Goal: Transaction & Acquisition: Download file/media

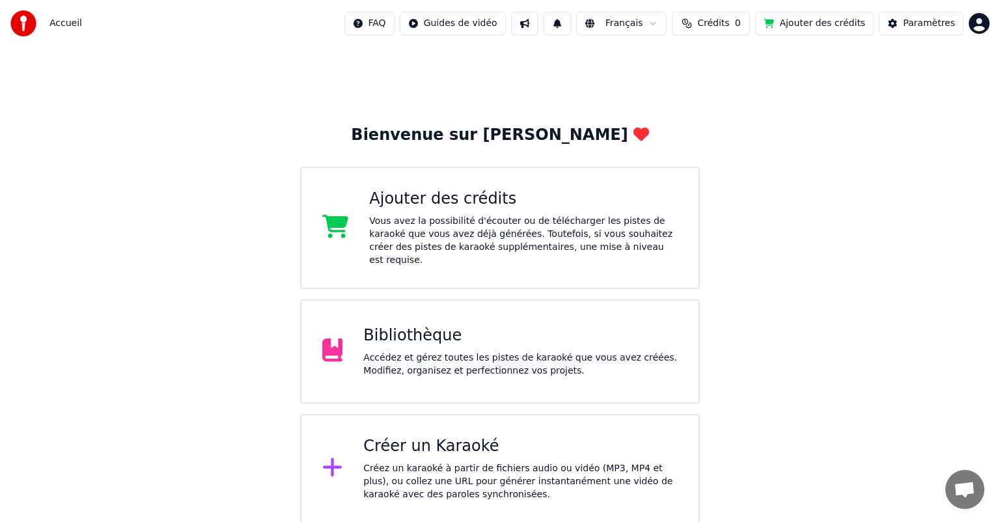
click at [406, 352] on div "Accédez et gérez toutes les pistes de karaoké que vous avez créées. Modifiez, o…" at bounding box center [520, 365] width 315 height 26
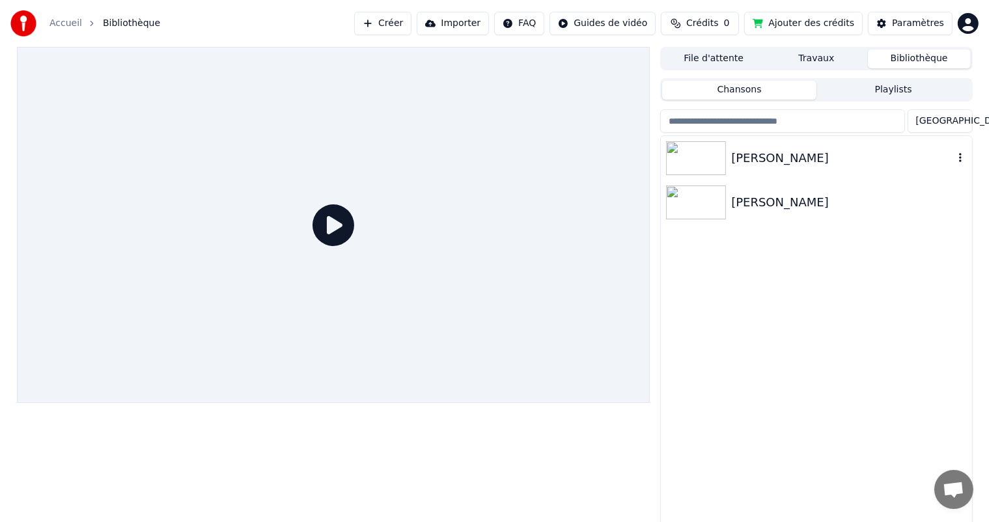
click at [705, 159] on img at bounding box center [696, 158] width 60 height 34
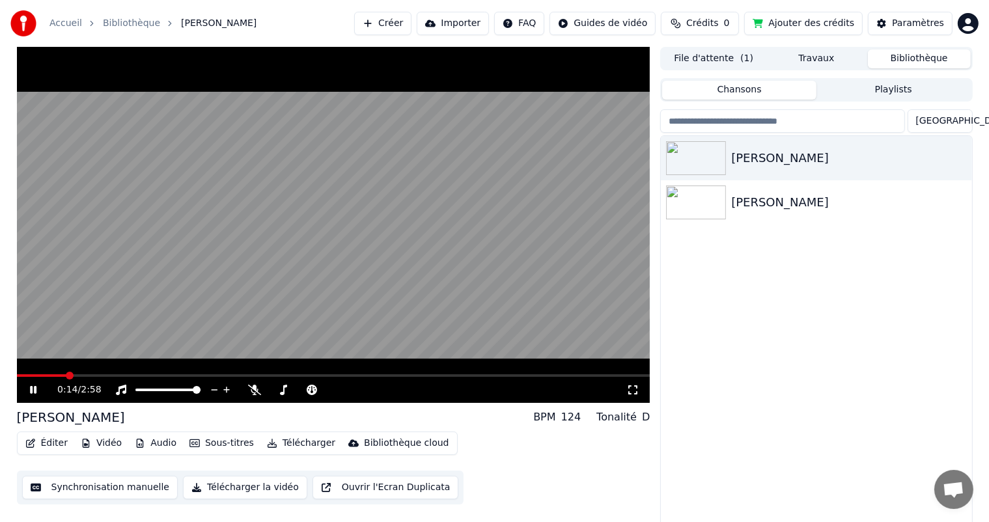
click at [31, 391] on icon at bounding box center [33, 390] width 7 height 8
click at [17, 373] on span at bounding box center [21, 376] width 8 height 8
click at [257, 391] on icon at bounding box center [254, 390] width 13 height 10
click at [259, 392] on icon at bounding box center [254, 390] width 13 height 10
click at [197, 390] on span at bounding box center [197, 390] width 8 height 8
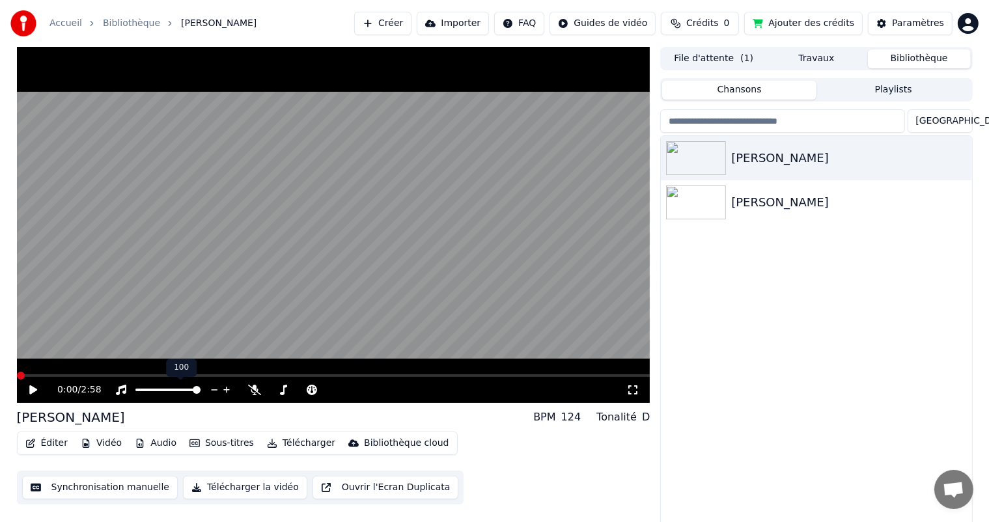
click at [201, 389] on span at bounding box center [167, 390] width 65 height 3
click at [201, 390] on span at bounding box center [197, 390] width 8 height 8
click at [26, 391] on div "0:00 / 2:58" at bounding box center [333, 390] width 623 height 13
click at [37, 389] on icon at bounding box center [42, 390] width 31 height 10
click at [34, 389] on icon at bounding box center [33, 390] width 7 height 8
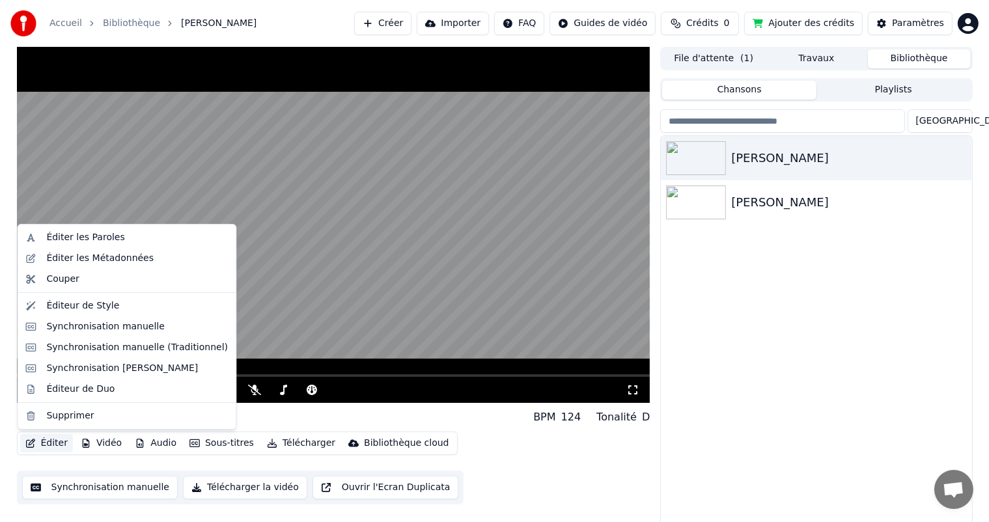
click at [33, 444] on icon "button" at bounding box center [30, 443] width 10 height 9
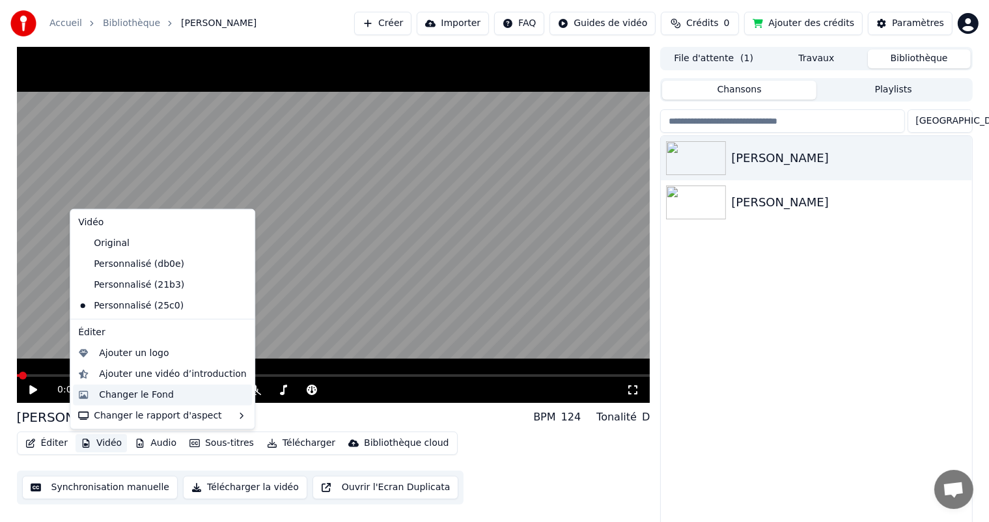
click at [128, 399] on div "Changer le Fond" at bounding box center [136, 395] width 75 height 13
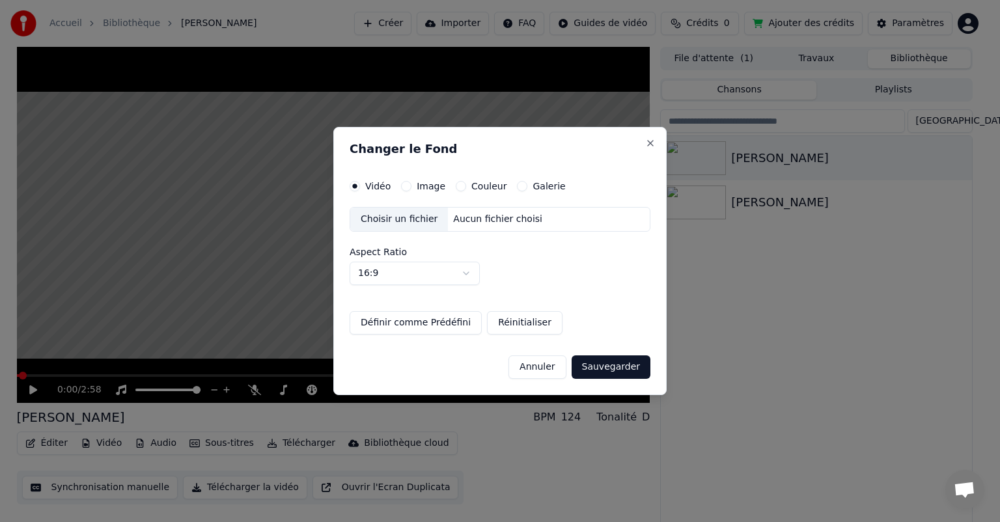
click at [370, 186] on label "Vidéo" at bounding box center [377, 186] width 25 height 9
click at [360, 186] on button "Vidéo" at bounding box center [355, 186] width 10 height 10
click at [388, 220] on div "Choisir un fichier" at bounding box center [399, 219] width 98 height 23
click at [547, 367] on button "Annuler" at bounding box center [537, 367] width 57 height 23
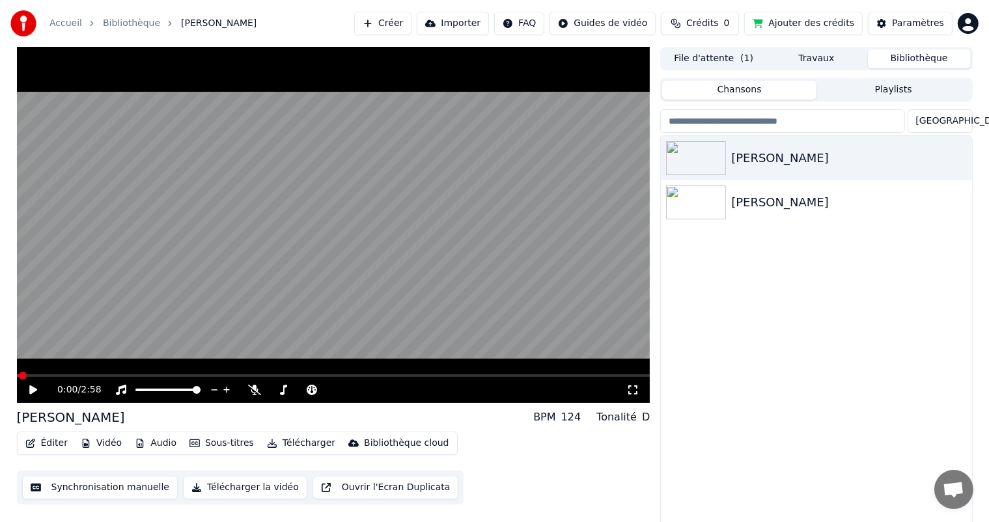
click at [99, 445] on button "Vidéo" at bounding box center [101, 443] width 51 height 18
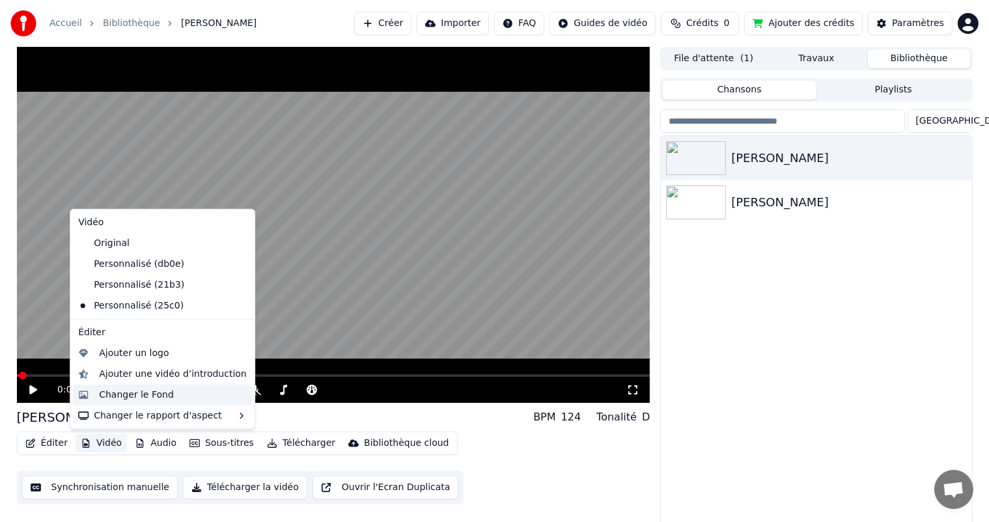
click at [133, 397] on div "Changer le Fond" at bounding box center [136, 395] width 75 height 13
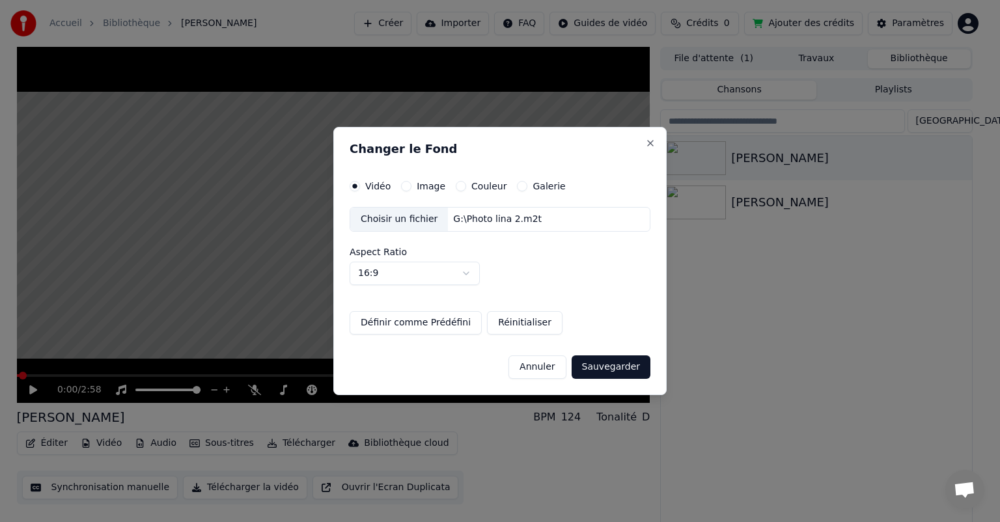
click at [408, 219] on div "Choisir un fichier" at bounding box center [399, 219] width 98 height 23
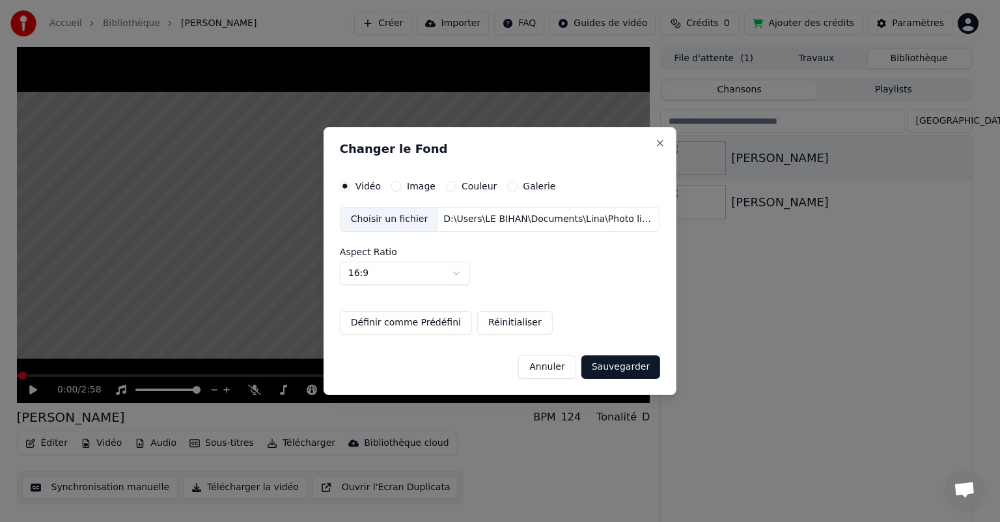
click at [459, 271] on body "Accueil Bibliothèque [PERSON_NAME] Importer FAQ Guides de vidéo Crédits 0 Ajout…" at bounding box center [494, 261] width 989 height 522
click at [462, 272] on body "Accueil Bibliothèque [PERSON_NAME] Importer FAQ Guides de vidéo Crédits 0 Ajout…" at bounding box center [494, 261] width 989 height 522
click at [626, 371] on body "Accueil Bibliothèque [PERSON_NAME] Importer FAQ Guides de vidéo Crédits 0 Ajout…" at bounding box center [494, 261] width 989 height 522
click at [612, 365] on button "Sauvegarder" at bounding box center [621, 367] width 79 height 23
select select "****"
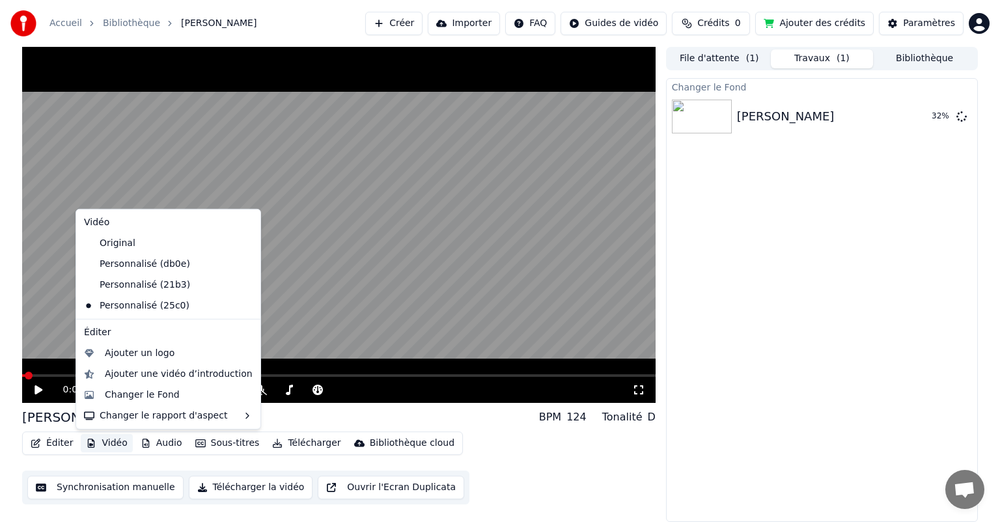
click at [111, 445] on button "Vidéo" at bounding box center [106, 443] width 51 height 18
click at [131, 391] on div "Changer le Fond" at bounding box center [142, 395] width 75 height 13
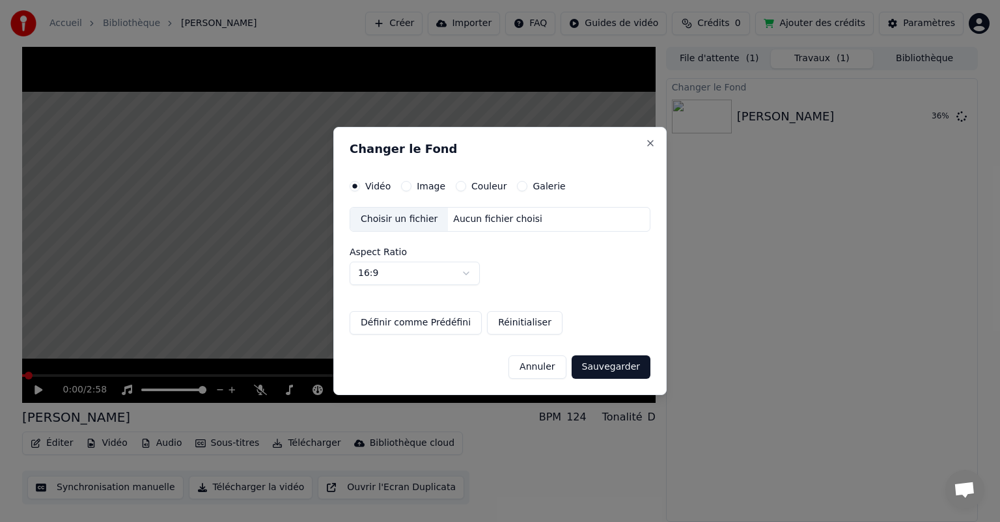
click at [467, 271] on body "Accueil Bibliothèque [PERSON_NAME] Importer FAQ Guides de vidéo Crédits 0 Ajout…" at bounding box center [500, 261] width 1000 height 522
click at [654, 144] on button "Close" at bounding box center [650, 143] width 10 height 10
select select "****"
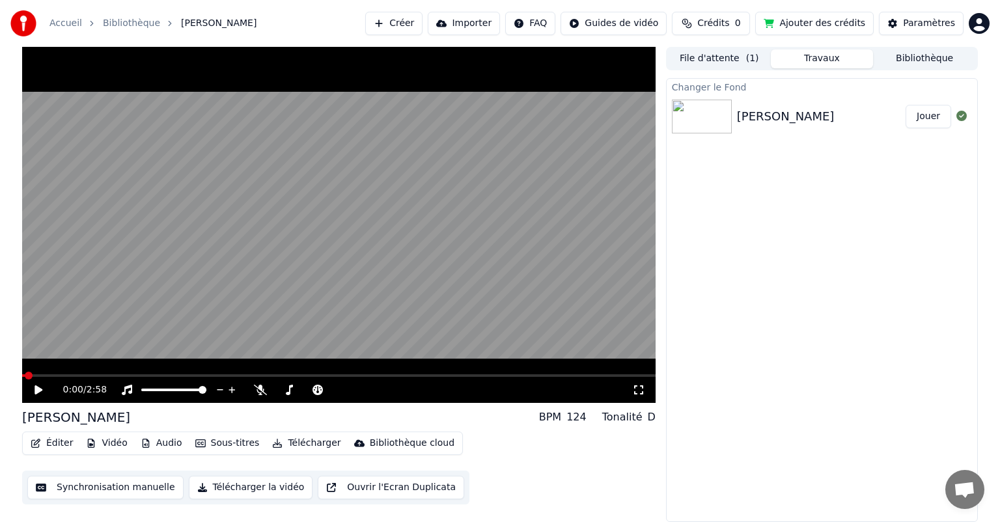
click at [925, 112] on button "Jouer" at bounding box center [929, 116] width 46 height 23
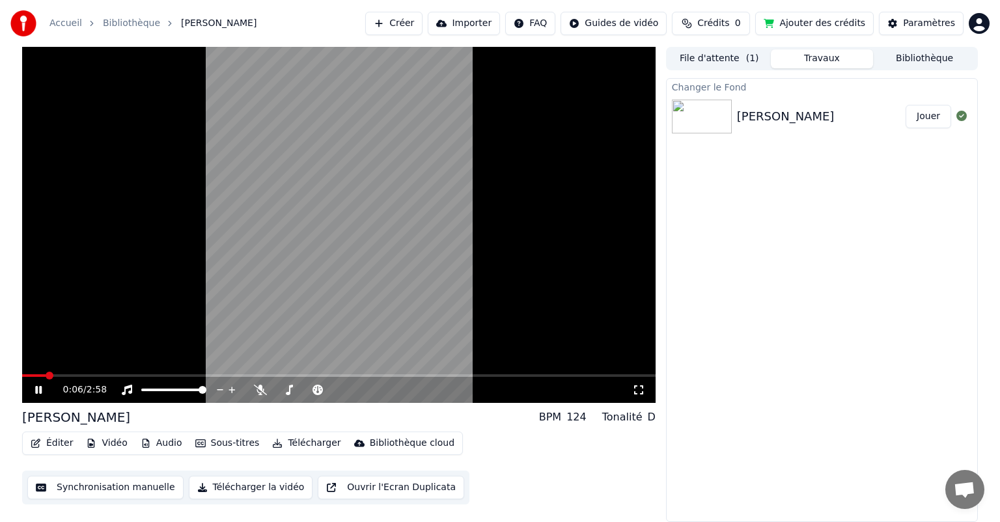
click at [37, 386] on icon at bounding box center [38, 390] width 7 height 8
click at [37, 386] on icon at bounding box center [48, 390] width 31 height 10
click at [38, 386] on icon at bounding box center [48, 390] width 31 height 10
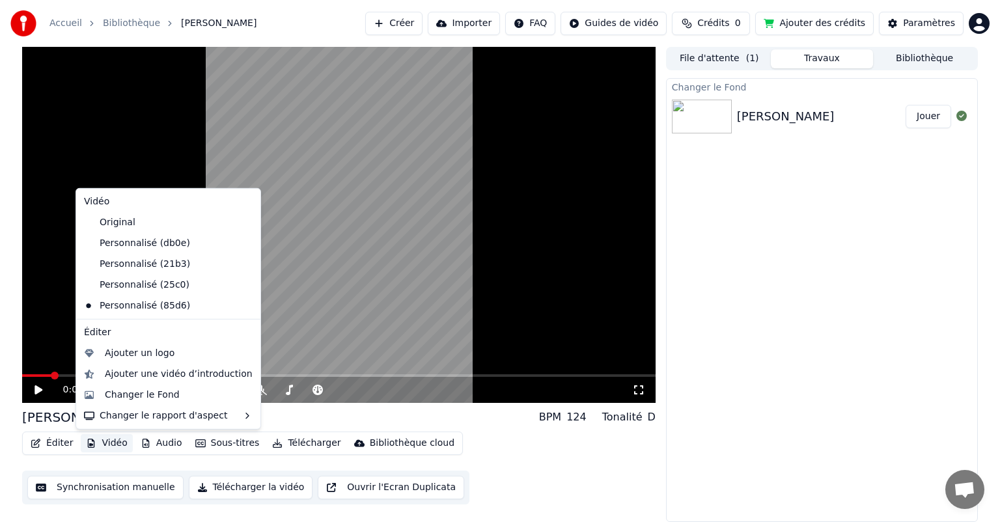
click at [117, 445] on button "Vidéo" at bounding box center [106, 443] width 51 height 18
click at [122, 396] on div "Changer le Fond" at bounding box center [142, 395] width 75 height 13
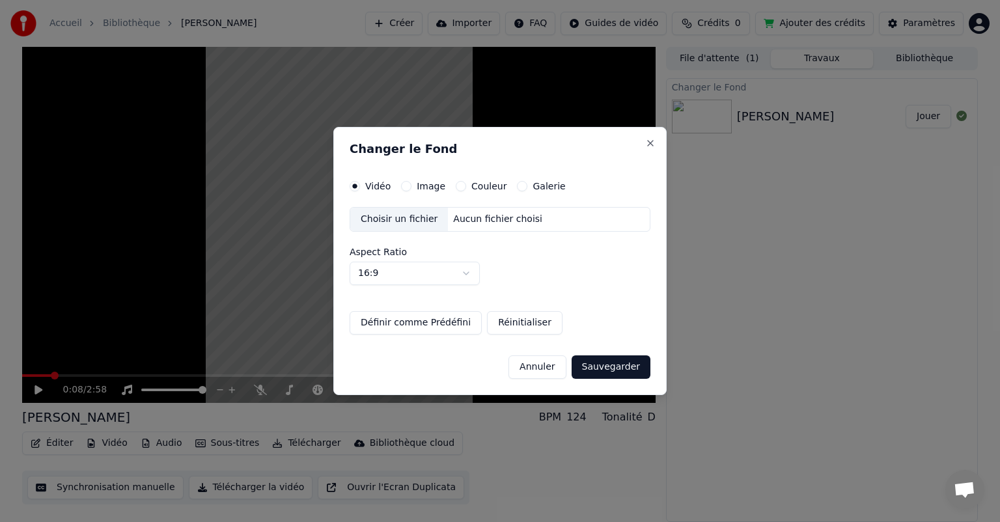
click at [374, 219] on div "Choisir un fichier" at bounding box center [399, 219] width 98 height 23
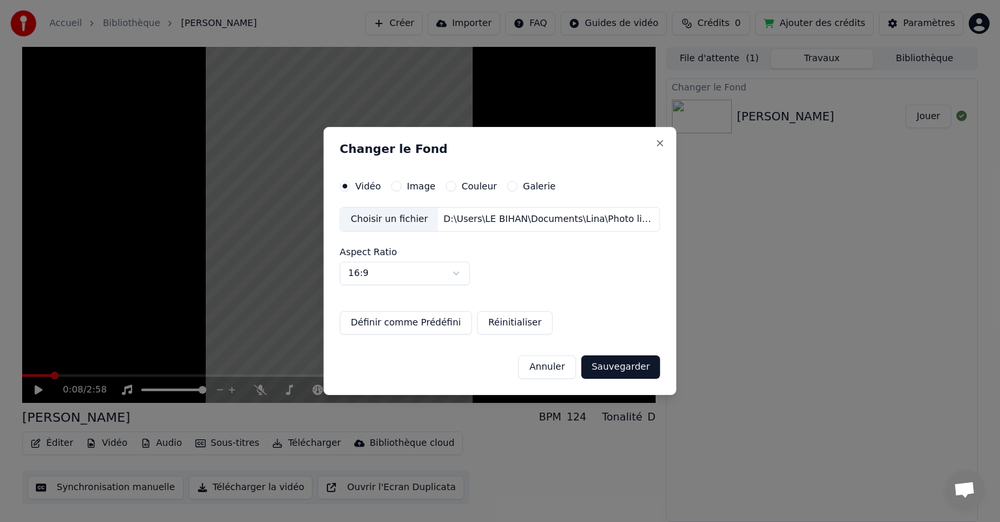
click at [469, 270] on body "Accueil Bibliothèque [PERSON_NAME] Importer FAQ Guides de vidéo Crédits 0 Ajout…" at bounding box center [500, 261] width 1000 height 522
click at [615, 365] on button "Sauvegarder" at bounding box center [621, 367] width 79 height 23
select select "****"
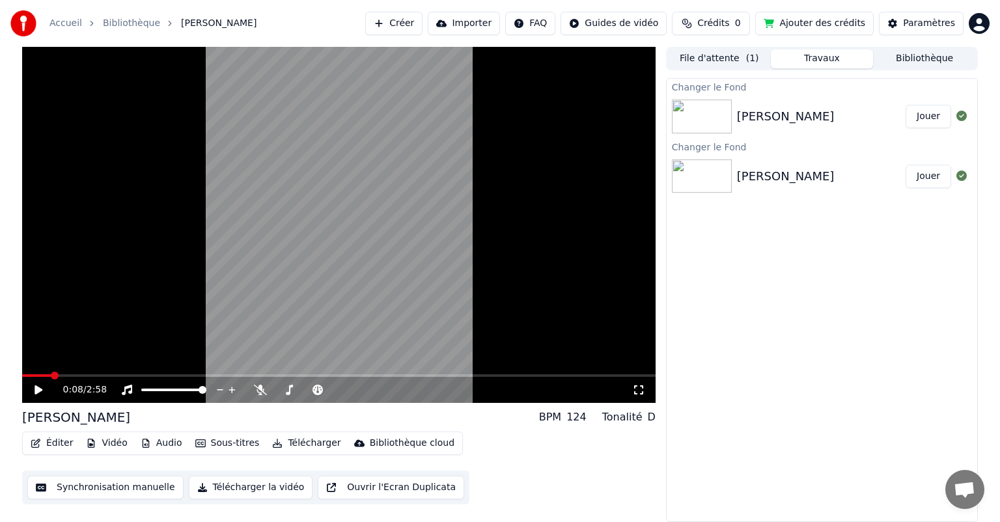
click at [929, 118] on button "Jouer" at bounding box center [929, 116] width 46 height 23
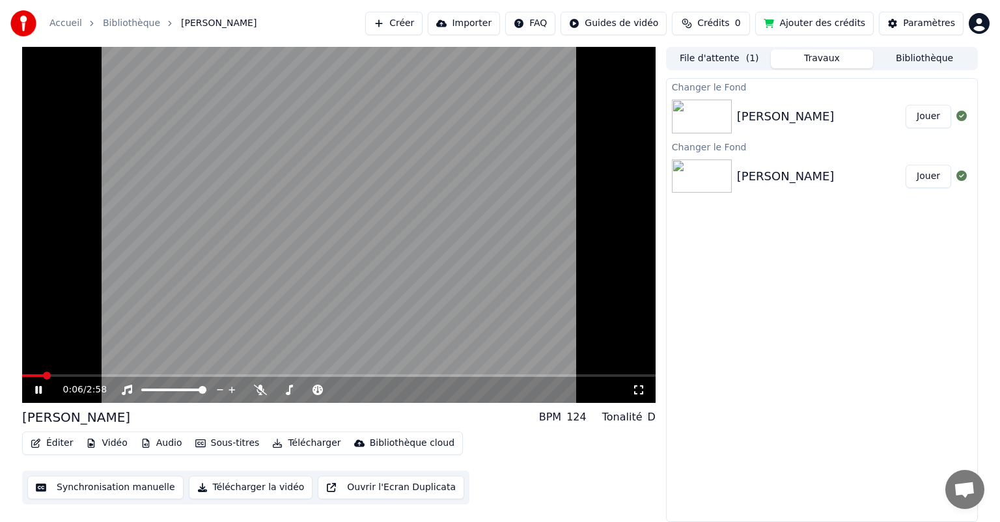
click at [39, 388] on icon at bounding box center [38, 390] width 7 height 8
click at [233, 490] on button "Télécharger la vidéo" at bounding box center [251, 487] width 124 height 23
click at [928, 119] on button "Afficher" at bounding box center [922, 116] width 57 height 23
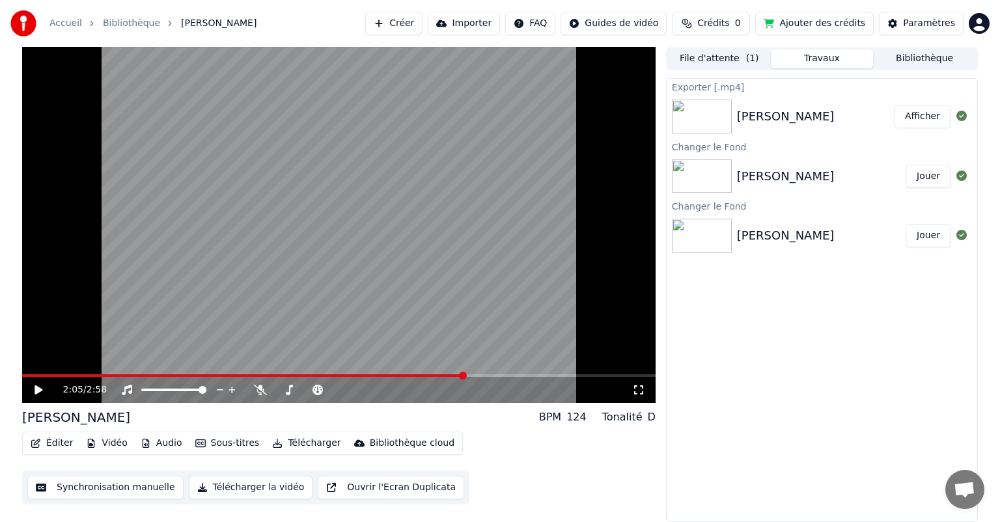
click at [463, 376] on span at bounding box center [339, 376] width 634 height 3
click at [500, 374] on video at bounding box center [339, 225] width 634 height 356
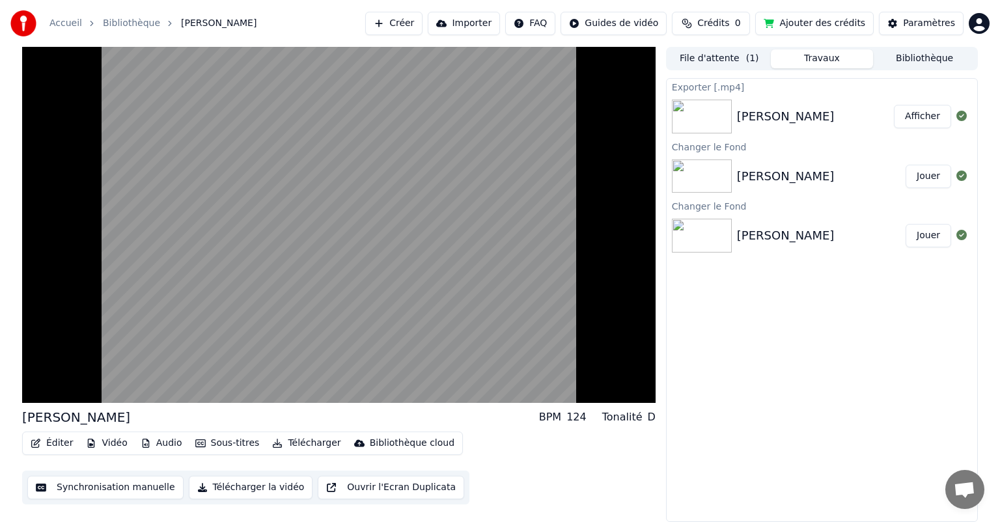
click at [718, 124] on img at bounding box center [702, 117] width 60 height 34
click at [922, 121] on button "Afficher" at bounding box center [922, 116] width 57 height 23
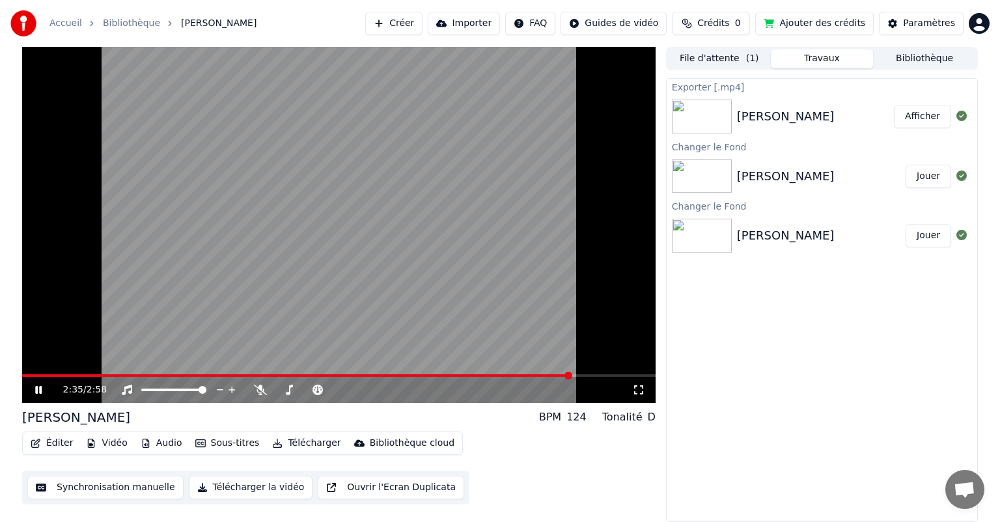
click at [34, 388] on icon at bounding box center [48, 390] width 31 height 10
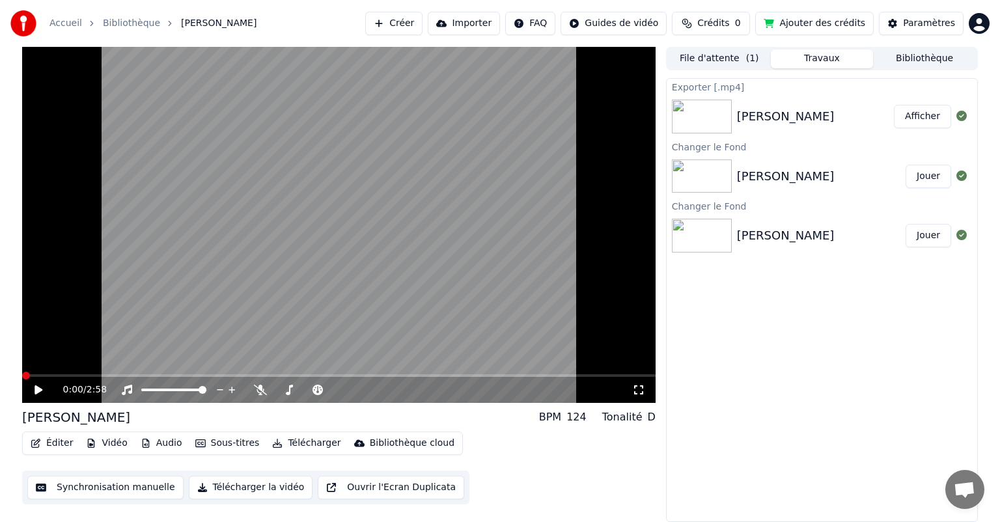
click at [22, 375] on span at bounding box center [26, 376] width 8 height 8
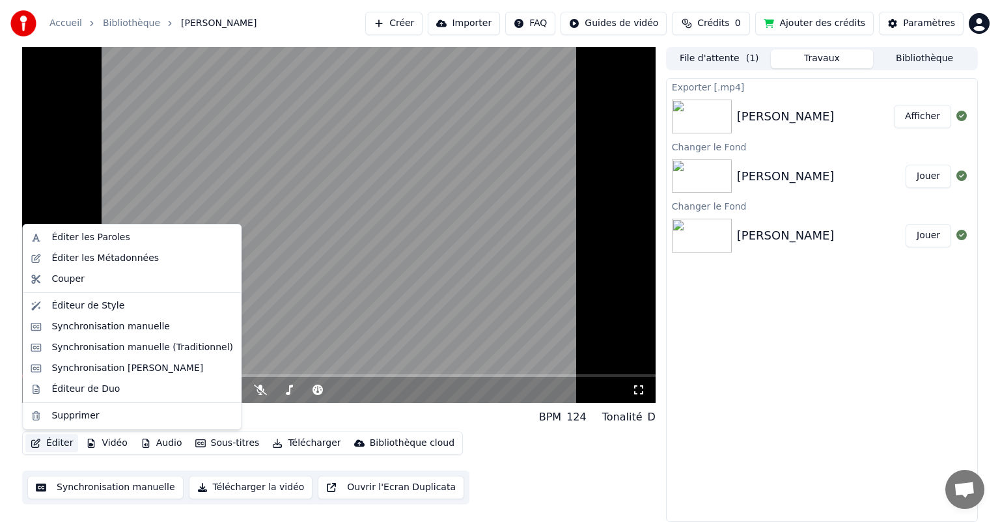
click at [59, 445] on button "Éditer" at bounding box center [51, 443] width 53 height 18
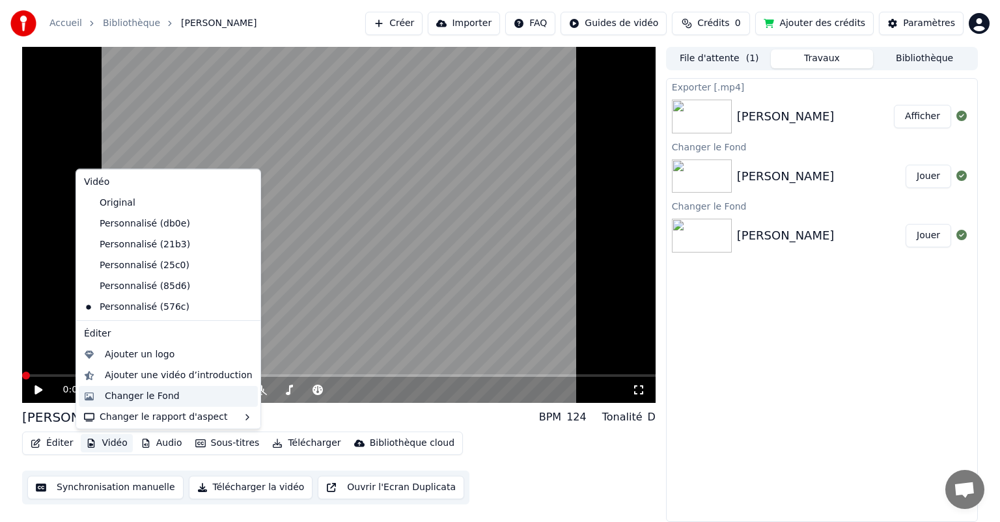
click at [128, 399] on div "Changer le Fond" at bounding box center [142, 396] width 75 height 13
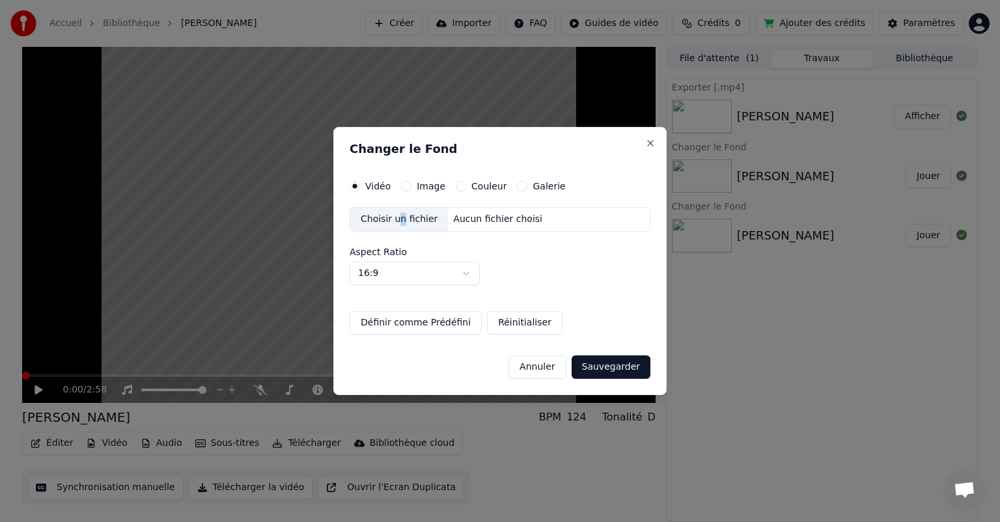
click at [399, 225] on div "Choisir un fichier" at bounding box center [399, 219] width 98 height 23
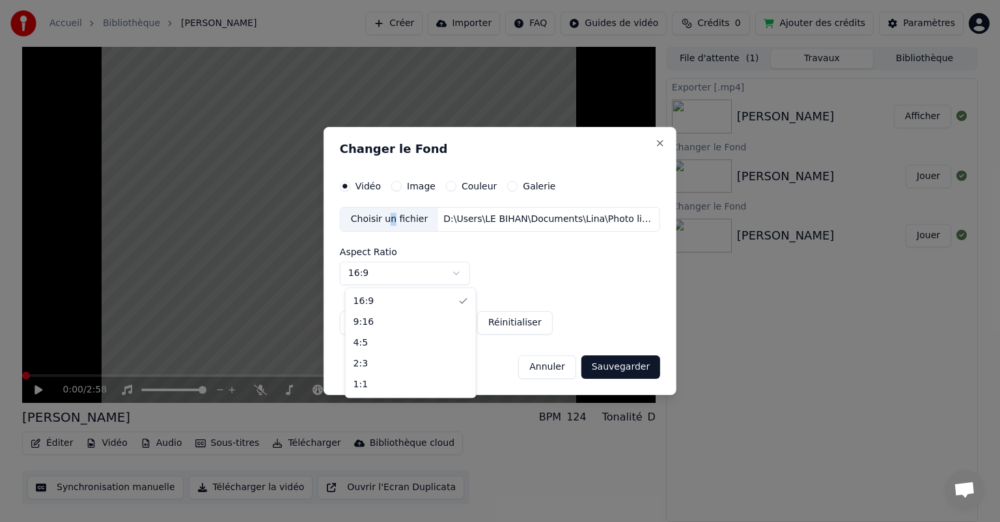
click at [462, 274] on body "Accueil Bibliothèque [PERSON_NAME] Importer FAQ Guides de vidéo Crédits 0 Ajout…" at bounding box center [500, 261] width 1000 height 522
click at [617, 367] on button "Sauvegarder" at bounding box center [621, 367] width 79 height 23
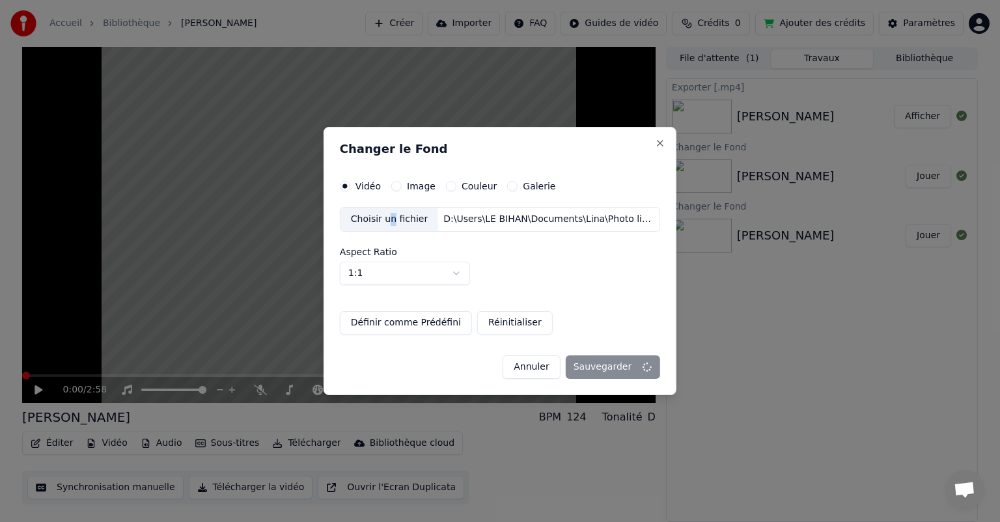
select select "****"
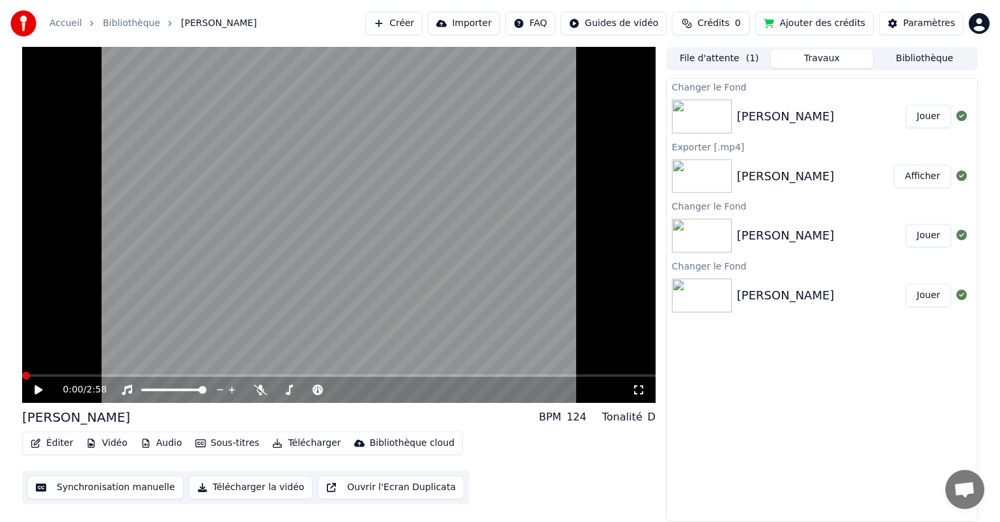
click at [927, 113] on button "Jouer" at bounding box center [929, 116] width 46 height 23
click at [414, 374] on video at bounding box center [339, 225] width 634 height 356
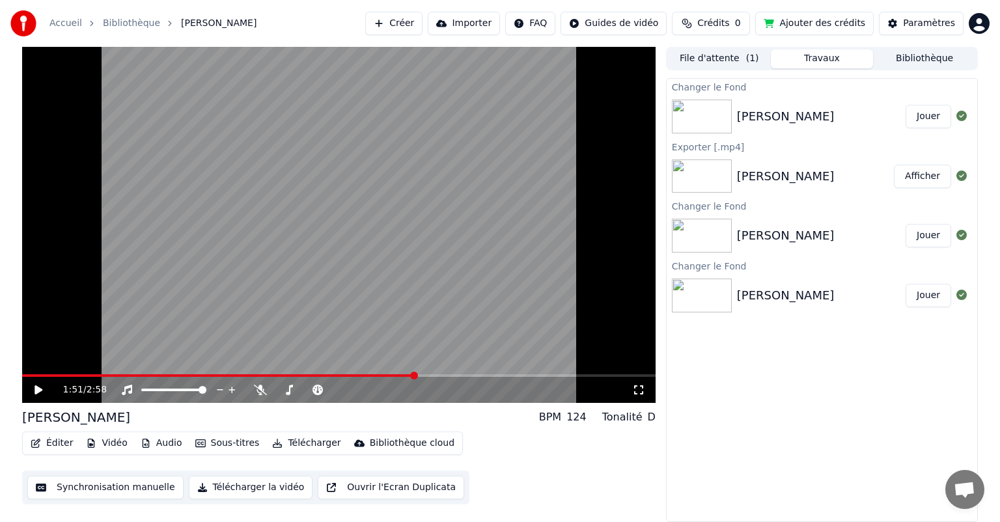
click at [414, 375] on span at bounding box center [339, 376] width 634 height 3
click at [35, 389] on icon at bounding box center [39, 390] width 8 height 9
click at [256, 376] on span at bounding box center [139, 376] width 234 height 3
click at [253, 373] on span at bounding box center [253, 376] width 8 height 8
click at [36, 390] on icon at bounding box center [39, 390] width 8 height 9
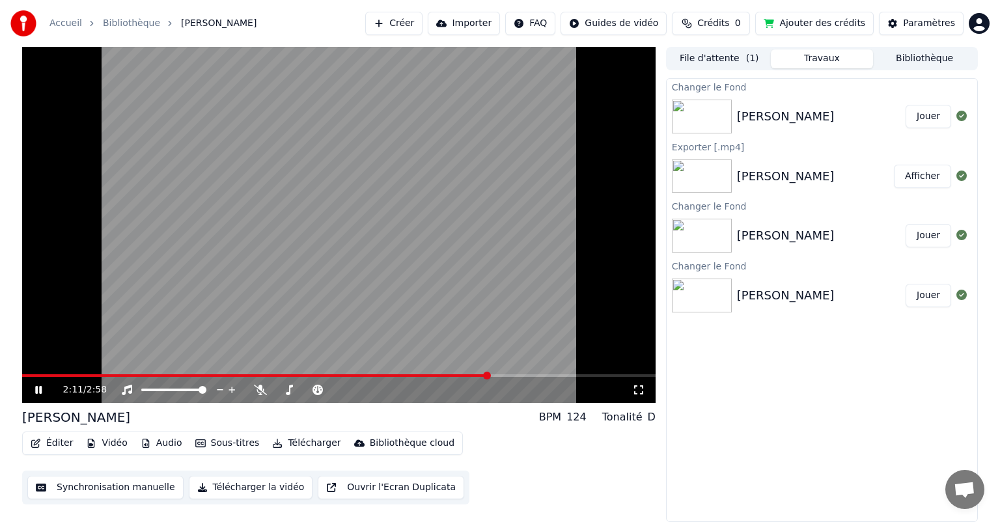
click at [36, 386] on icon at bounding box center [48, 390] width 31 height 10
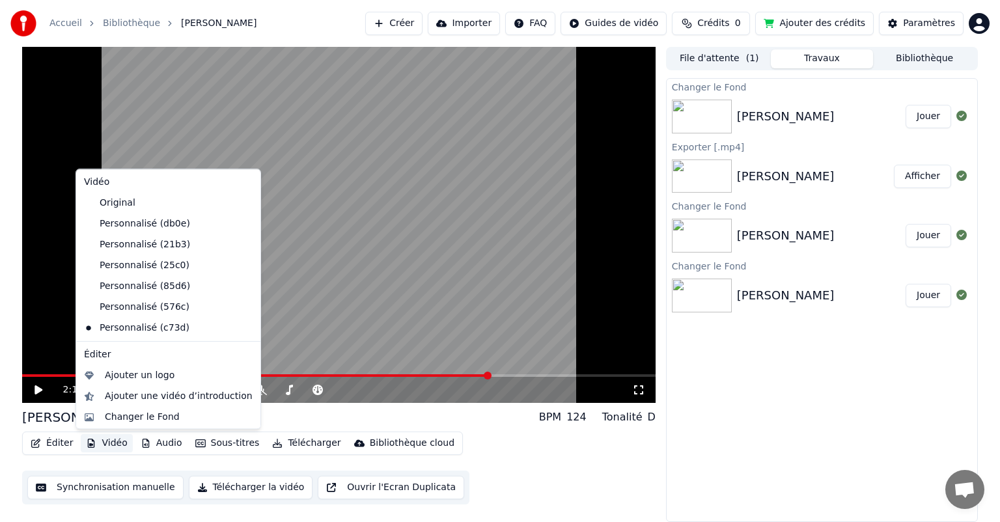
click at [102, 444] on button "Vidéo" at bounding box center [106, 443] width 51 height 18
click at [138, 421] on div "Changer le Fond" at bounding box center [142, 417] width 75 height 13
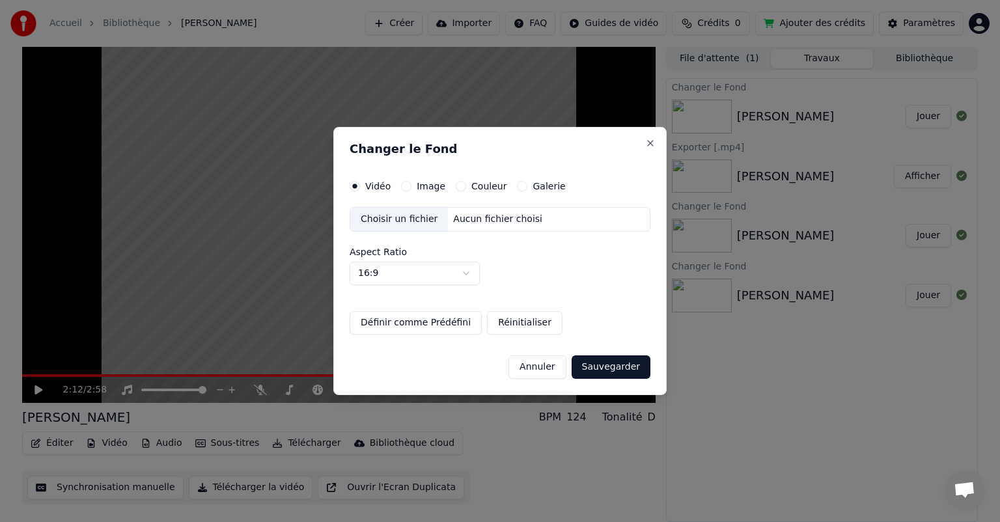
click at [404, 221] on div "Choisir un fichier" at bounding box center [399, 219] width 98 height 23
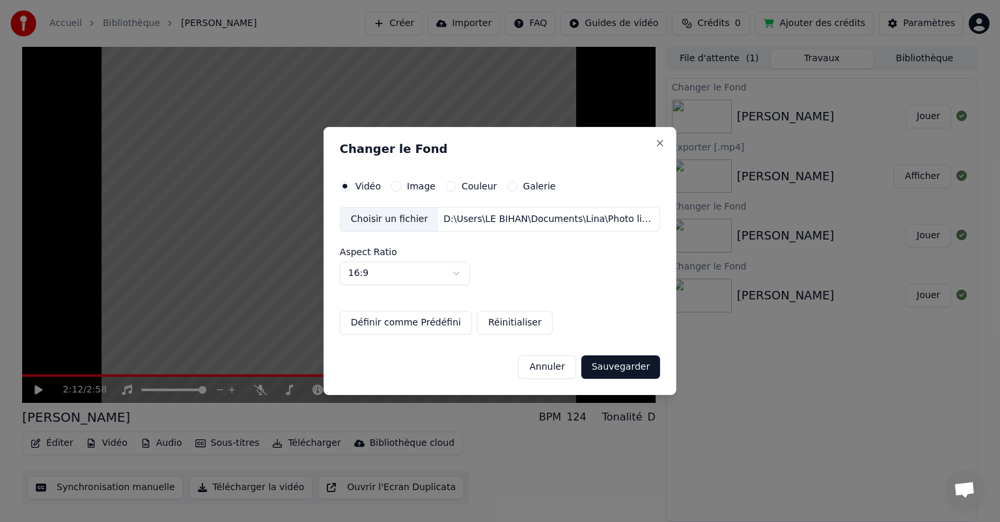
click at [454, 266] on body "Accueil Bibliothèque [PERSON_NAME] Importer FAQ Guides de vidéo Crédits 0 Ajout…" at bounding box center [500, 261] width 1000 height 522
click at [615, 367] on button "Sauvegarder" at bounding box center [621, 367] width 79 height 23
select select "****"
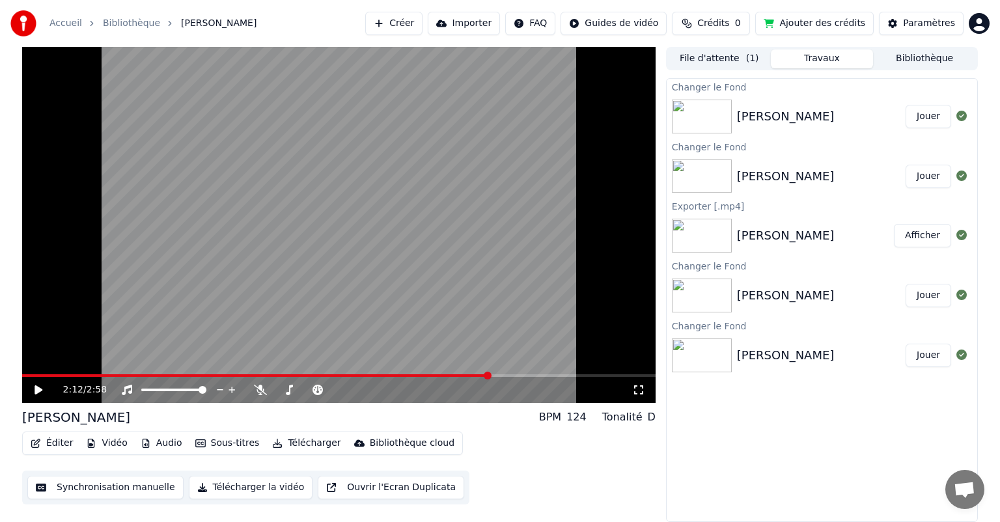
click at [927, 120] on button "Jouer" at bounding box center [929, 116] width 46 height 23
click at [396, 375] on span at bounding box center [339, 376] width 634 height 3
click at [36, 393] on icon at bounding box center [38, 390] width 7 height 8
click at [39, 389] on icon at bounding box center [39, 390] width 8 height 9
drag, startPoint x: 771, startPoint y: 371, endPoint x: 766, endPoint y: 376, distance: 6.9
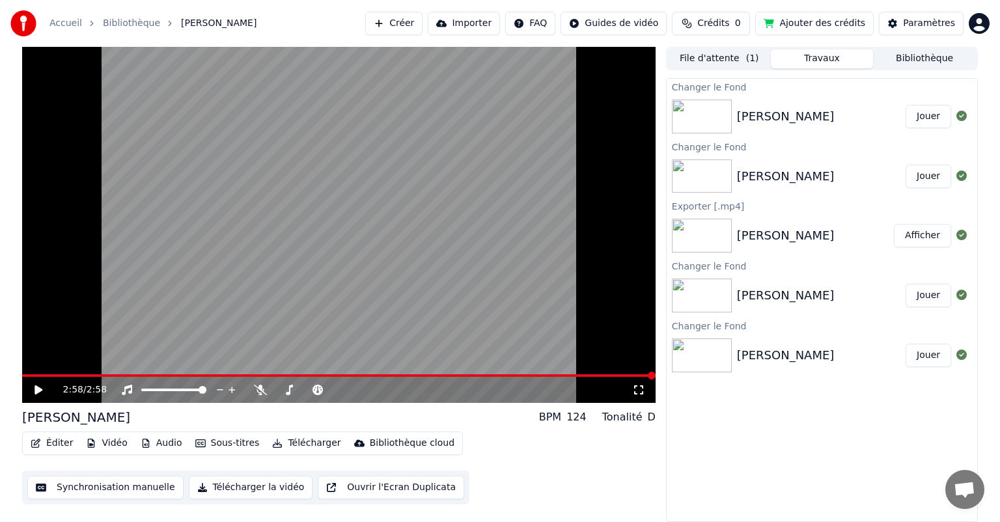
click at [771, 371] on div "[PERSON_NAME]" at bounding box center [822, 355] width 311 height 44
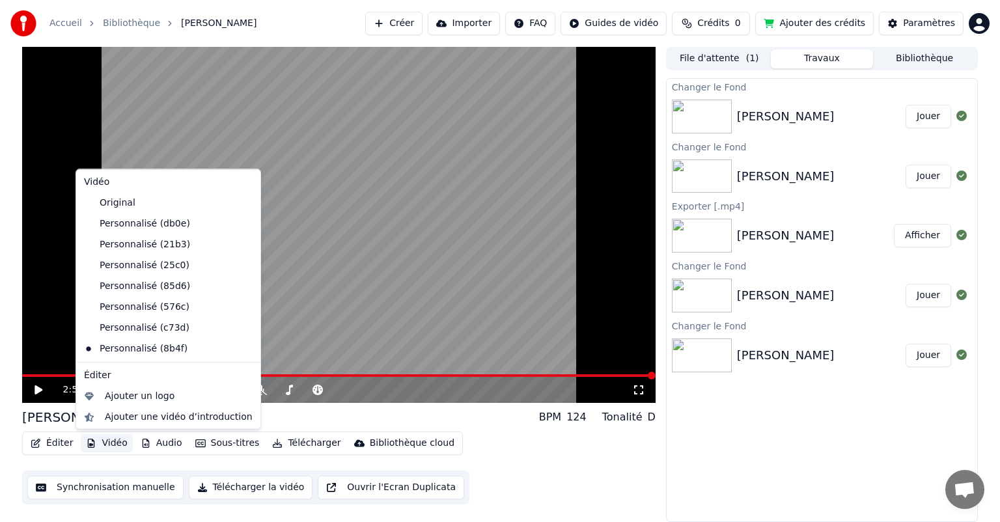
click at [108, 443] on button "Vidéo" at bounding box center [106, 443] width 51 height 18
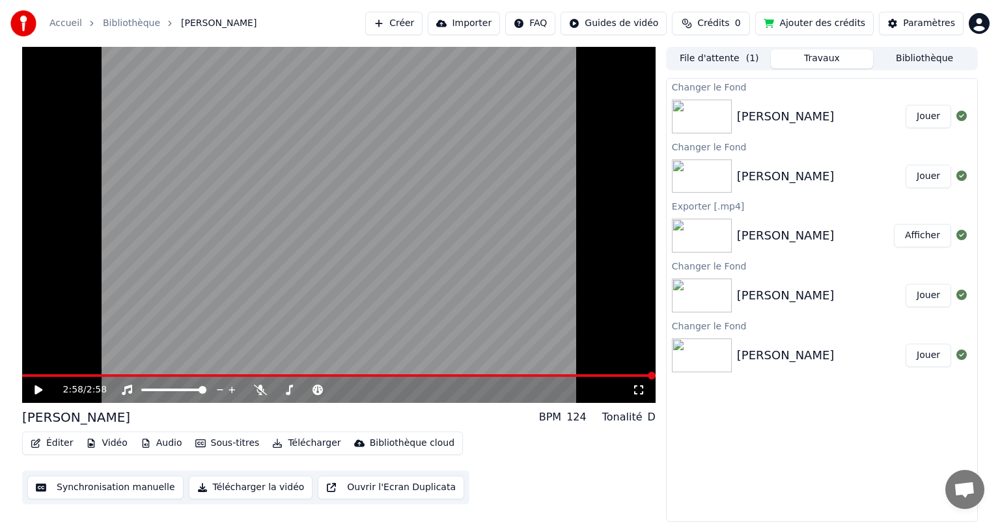
click at [91, 444] on icon "button" at bounding box center [91, 443] width 10 height 9
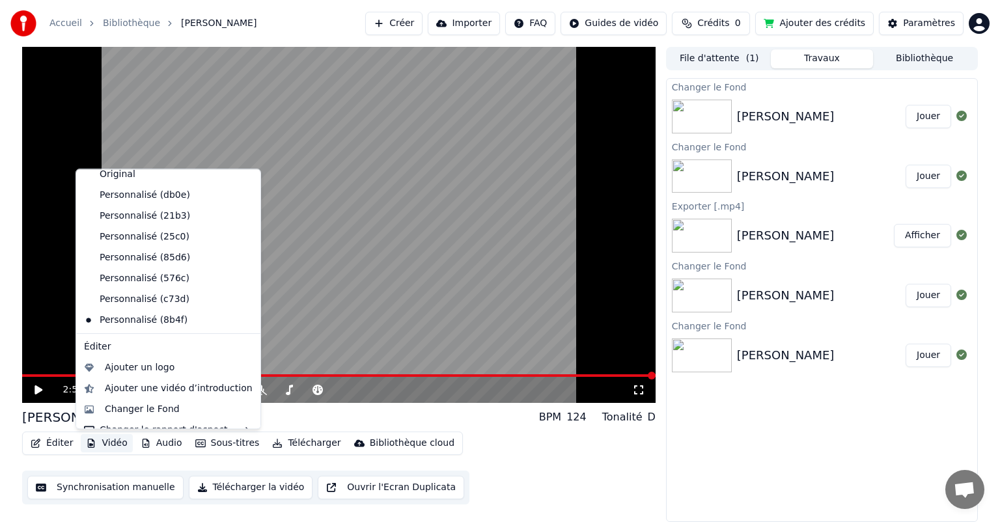
scroll to position [43, 0]
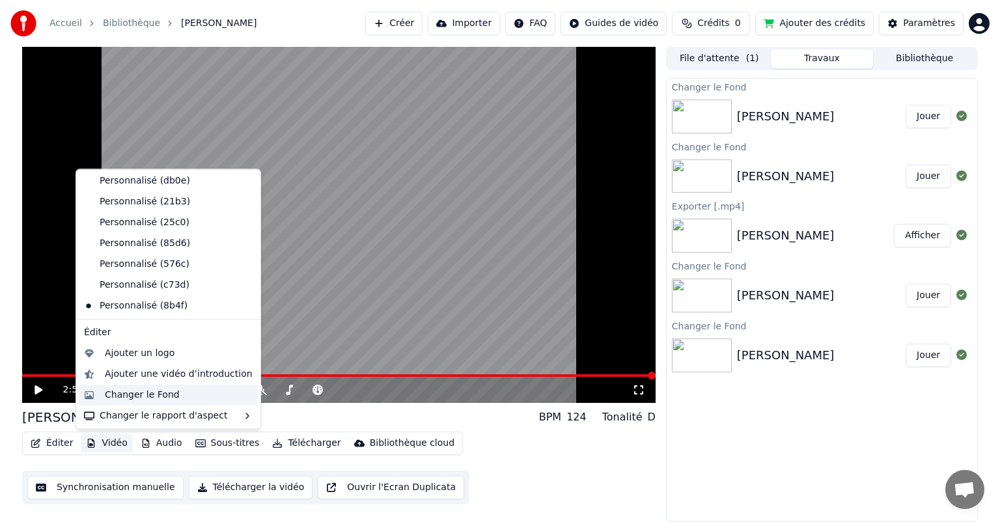
click at [133, 400] on div "Changer le Fond" at bounding box center [142, 395] width 75 height 13
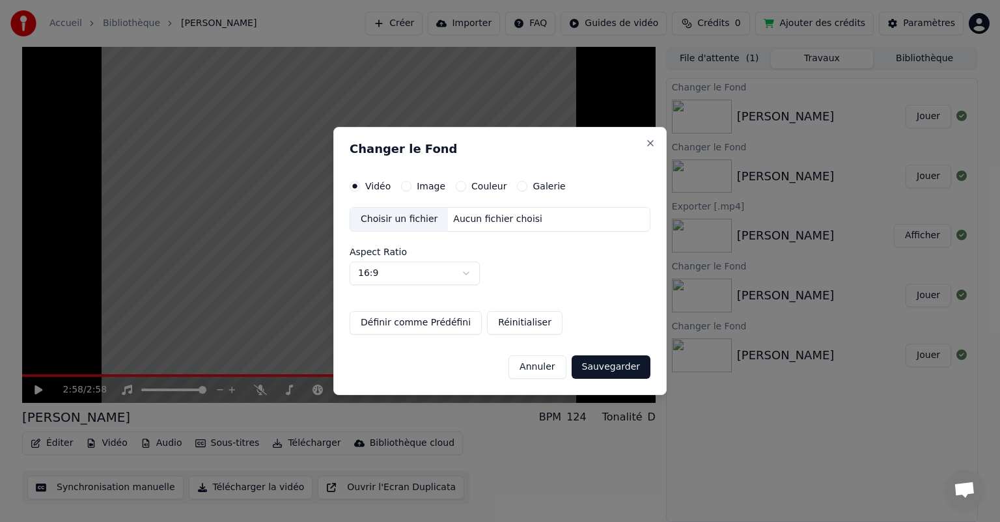
click at [395, 224] on div "Choisir un fichier" at bounding box center [399, 219] width 98 height 23
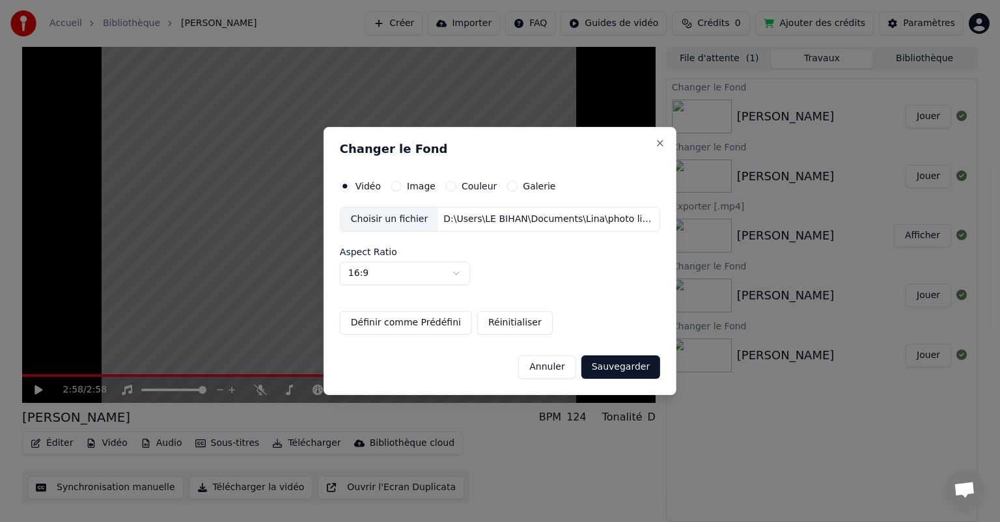
click at [620, 367] on button "Sauvegarder" at bounding box center [621, 367] width 79 height 23
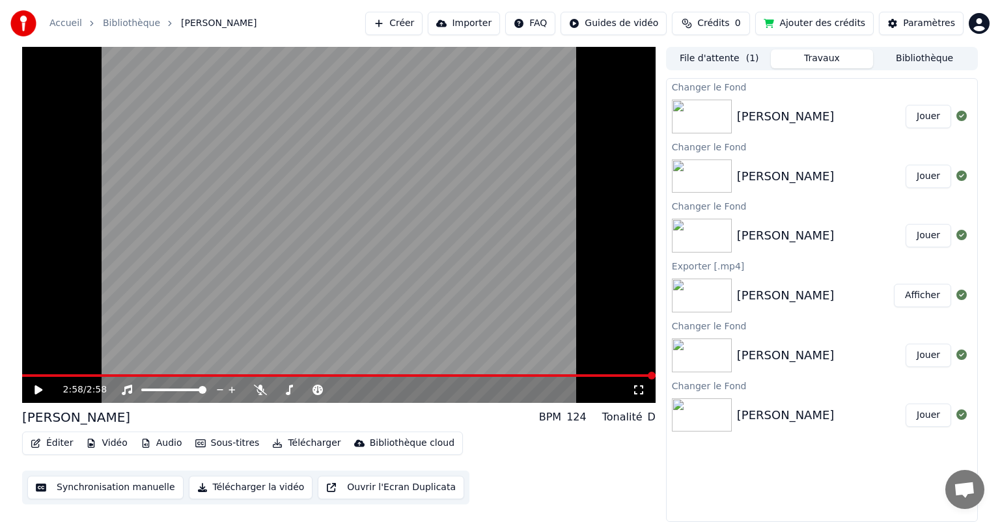
click at [931, 113] on button "Jouer" at bounding box center [929, 116] width 46 height 23
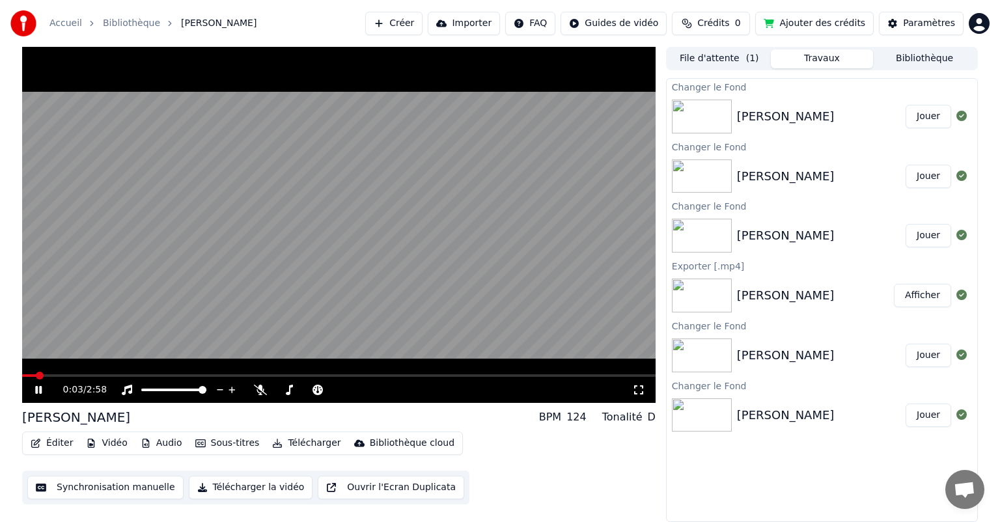
click at [357, 375] on span at bounding box center [339, 376] width 634 height 3
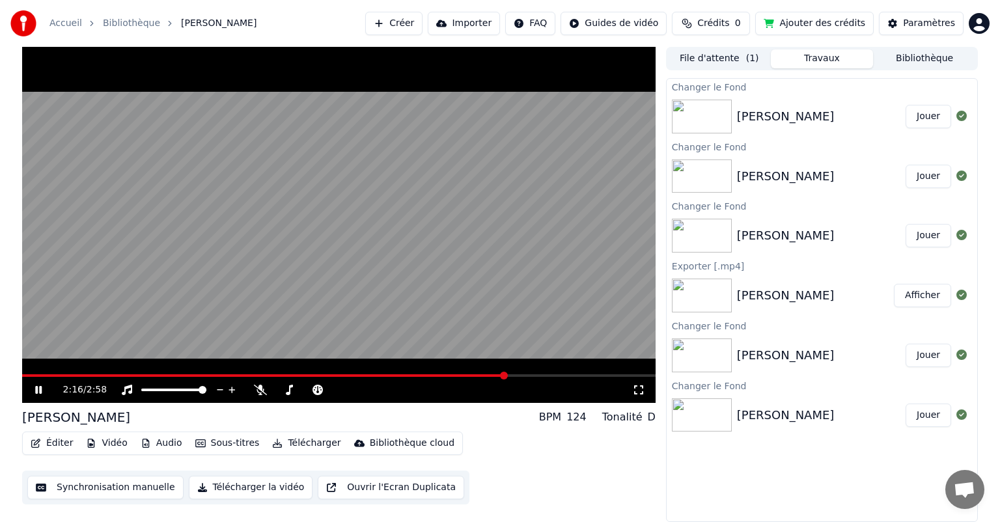
click at [38, 391] on icon at bounding box center [48, 390] width 31 height 10
click at [210, 488] on button "Télécharger la vidéo" at bounding box center [251, 487] width 124 height 23
click at [914, 115] on button "Afficher" at bounding box center [922, 116] width 57 height 23
click at [321, 8] on div "Accueil Bibliothèque [PERSON_NAME] Importer FAQ Guides de vidéo Crédits 0 Ajout…" at bounding box center [500, 23] width 1000 height 47
